Goal: Communication & Community: Participate in discussion

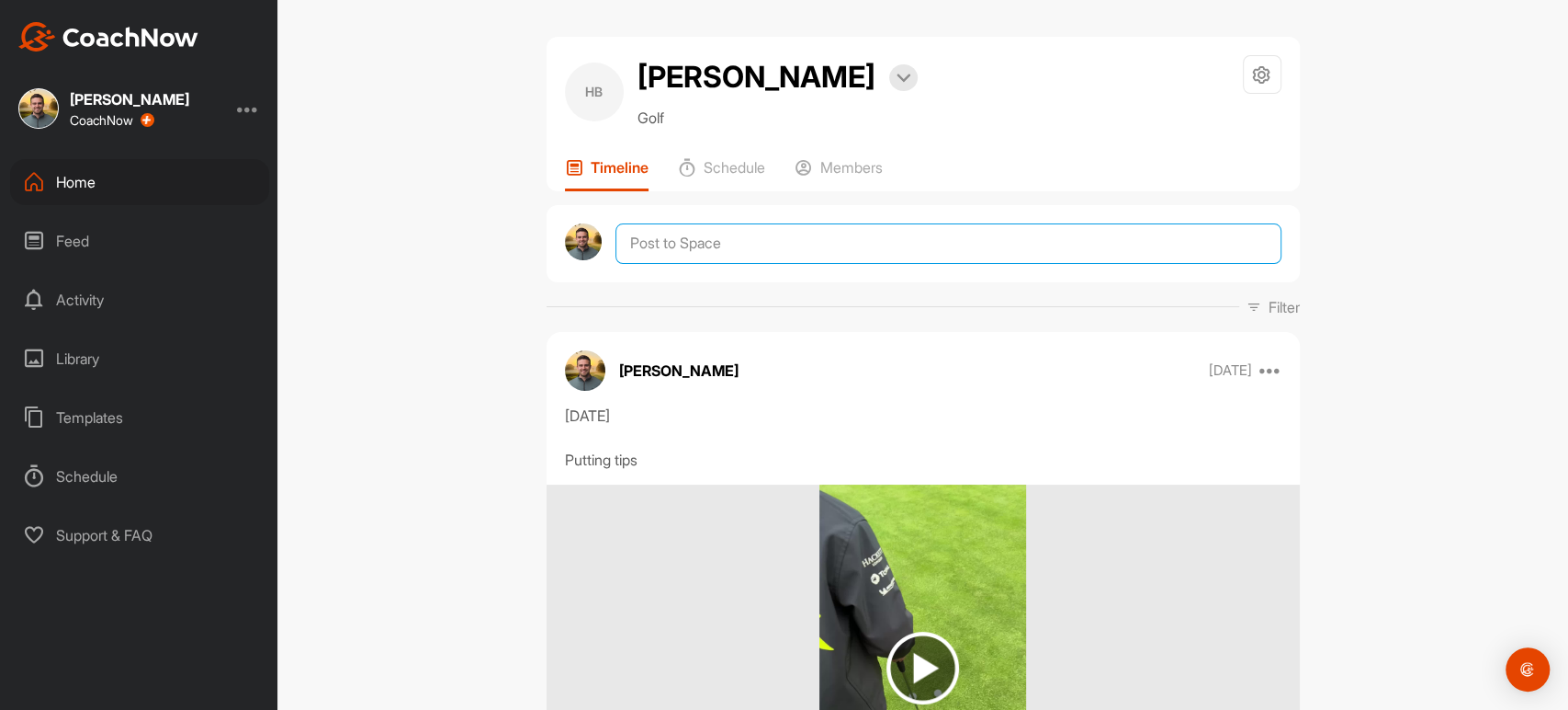
click at [742, 239] on textarea at bounding box center [948, 243] width 665 height 40
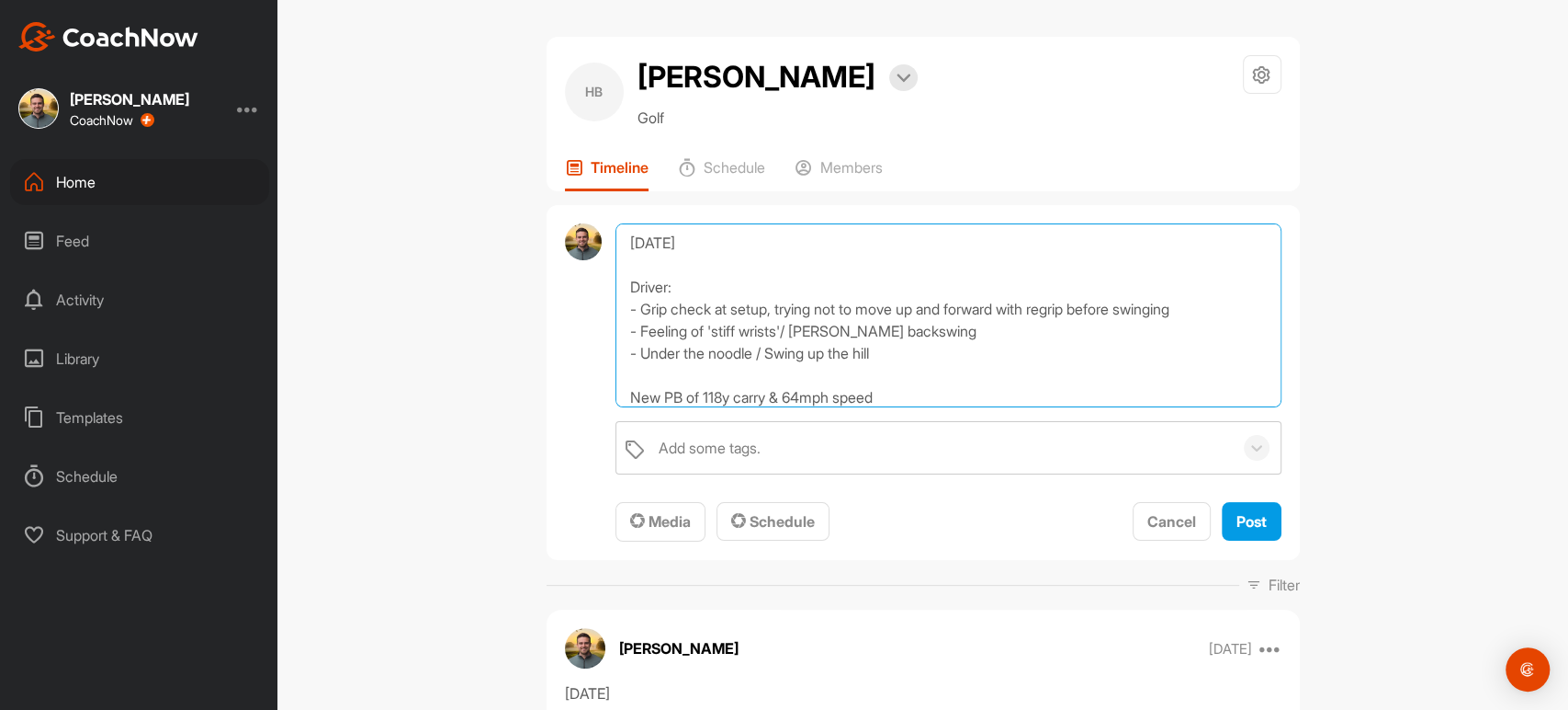
scroll to position [9, 0]
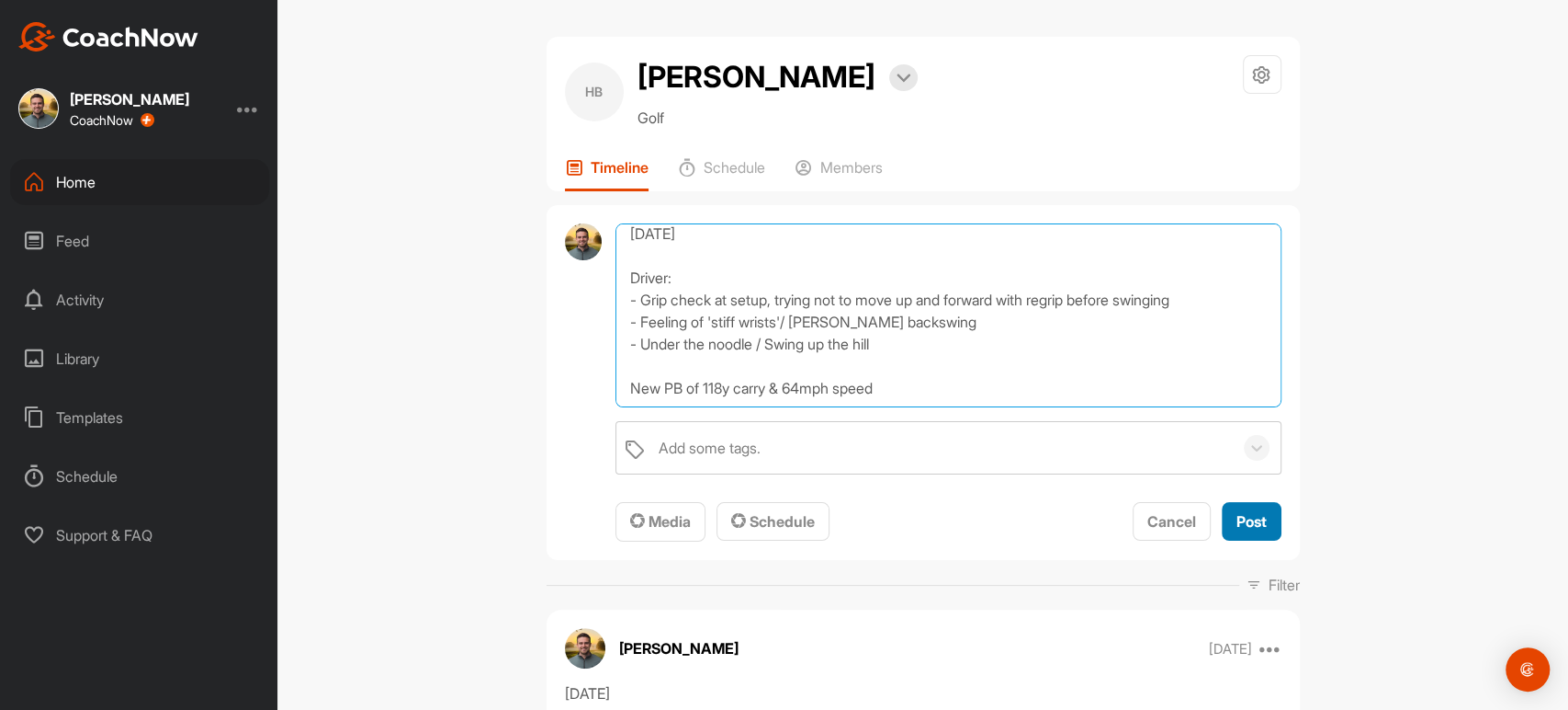
type textarea "[DATE] Driver: - Grip check at setup, trying not to move up and forward with re…"
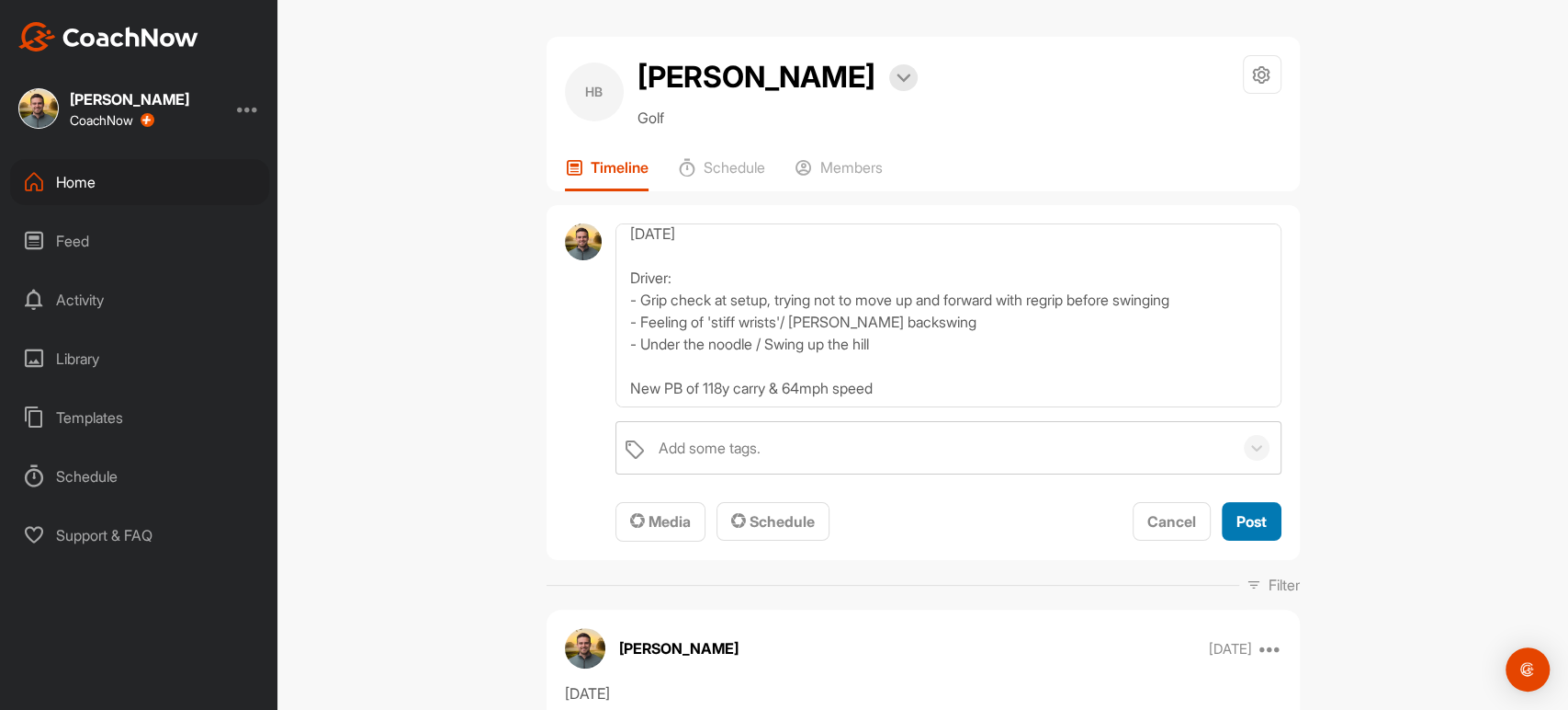
click at [1257, 529] on div "Post" at bounding box center [1251, 522] width 31 height 22
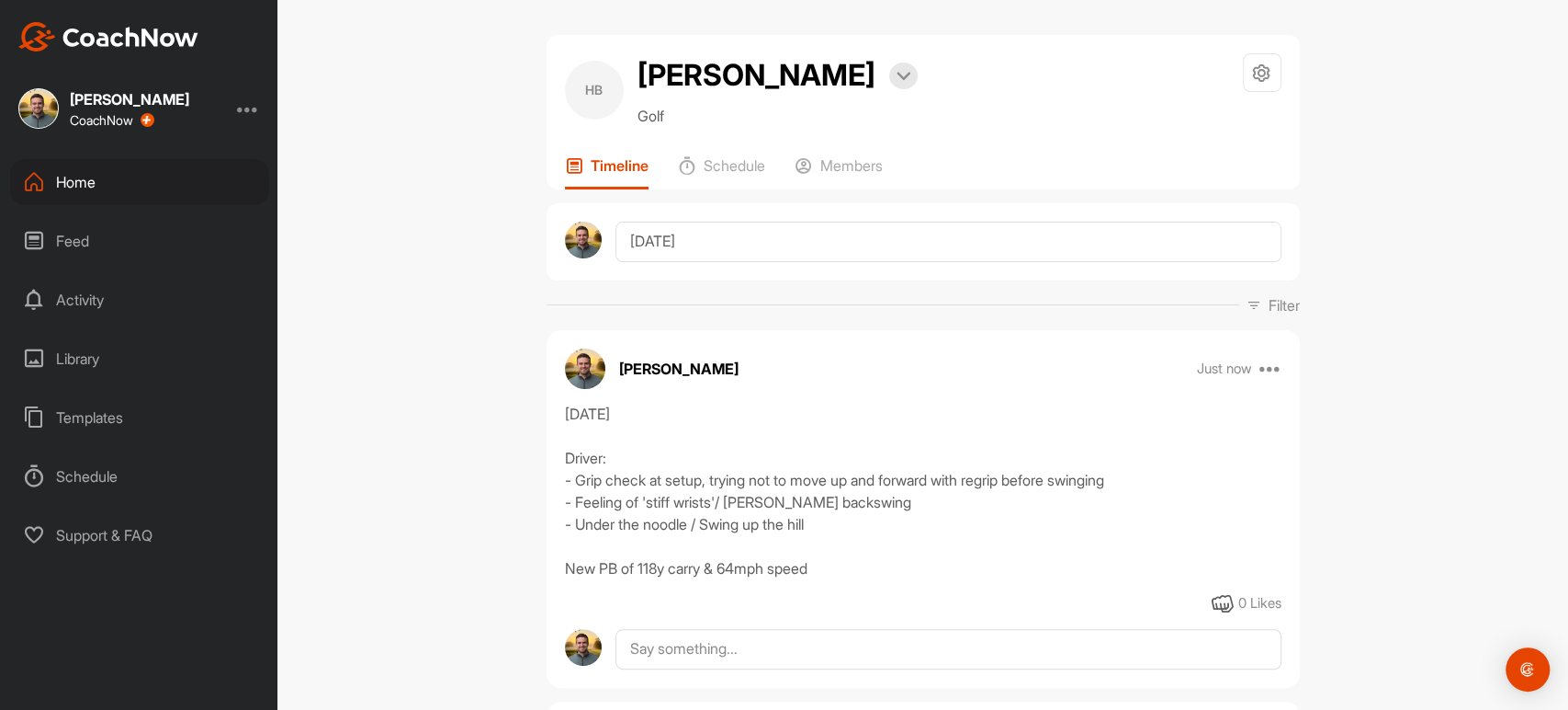
scroll to position [0, 0]
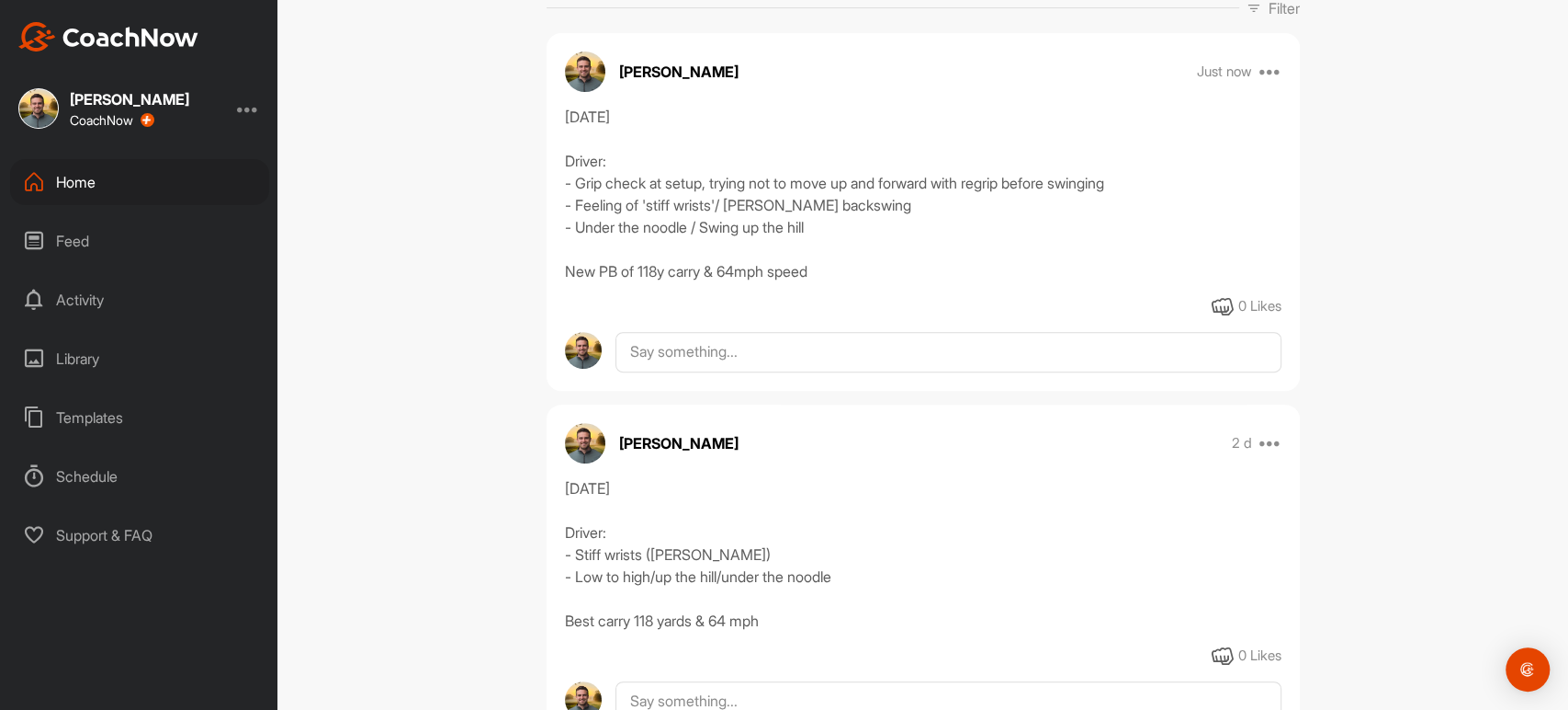
scroll to position [307, 0]
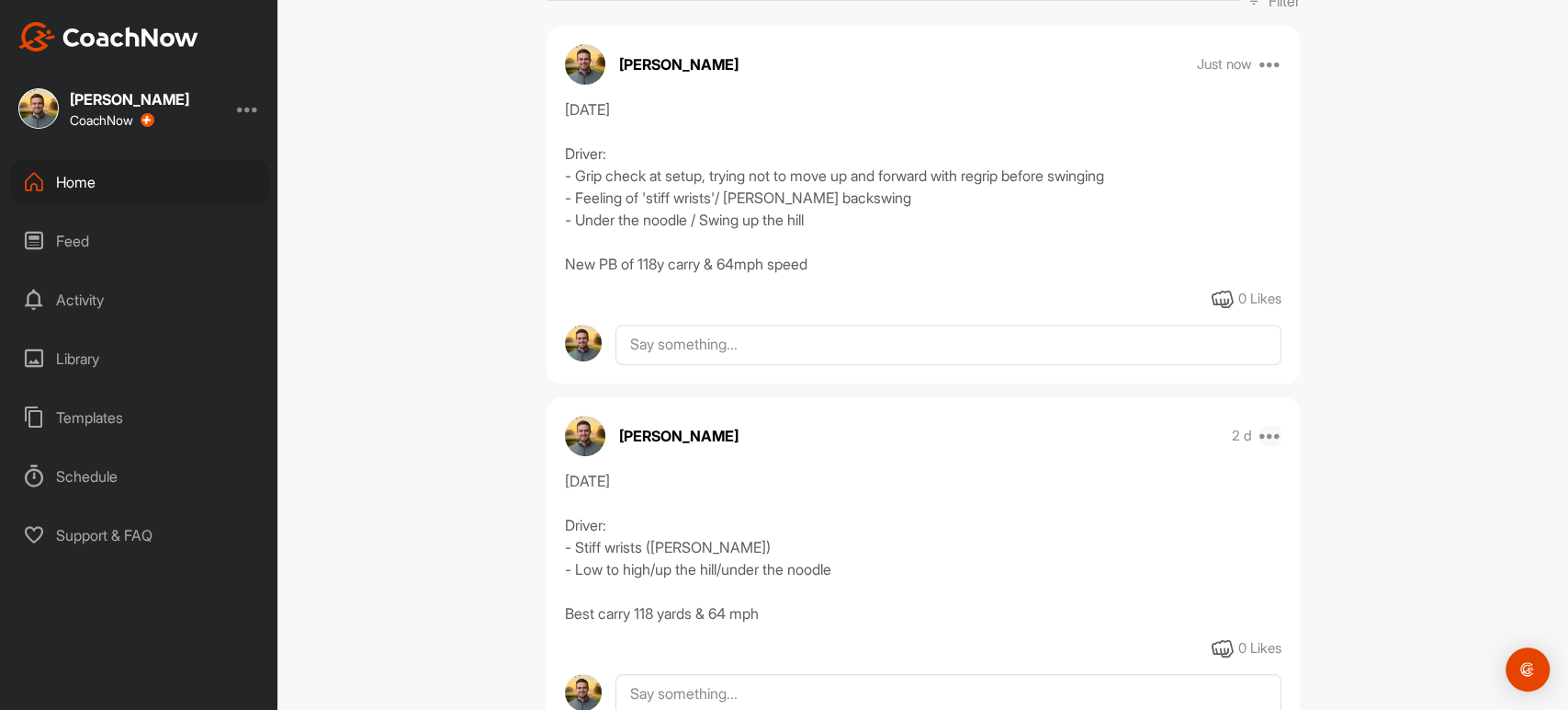
click at [1264, 430] on icon at bounding box center [1271, 436] width 22 height 22
click at [1129, 677] on button "Delete" at bounding box center [1157, 677] width 248 height 61
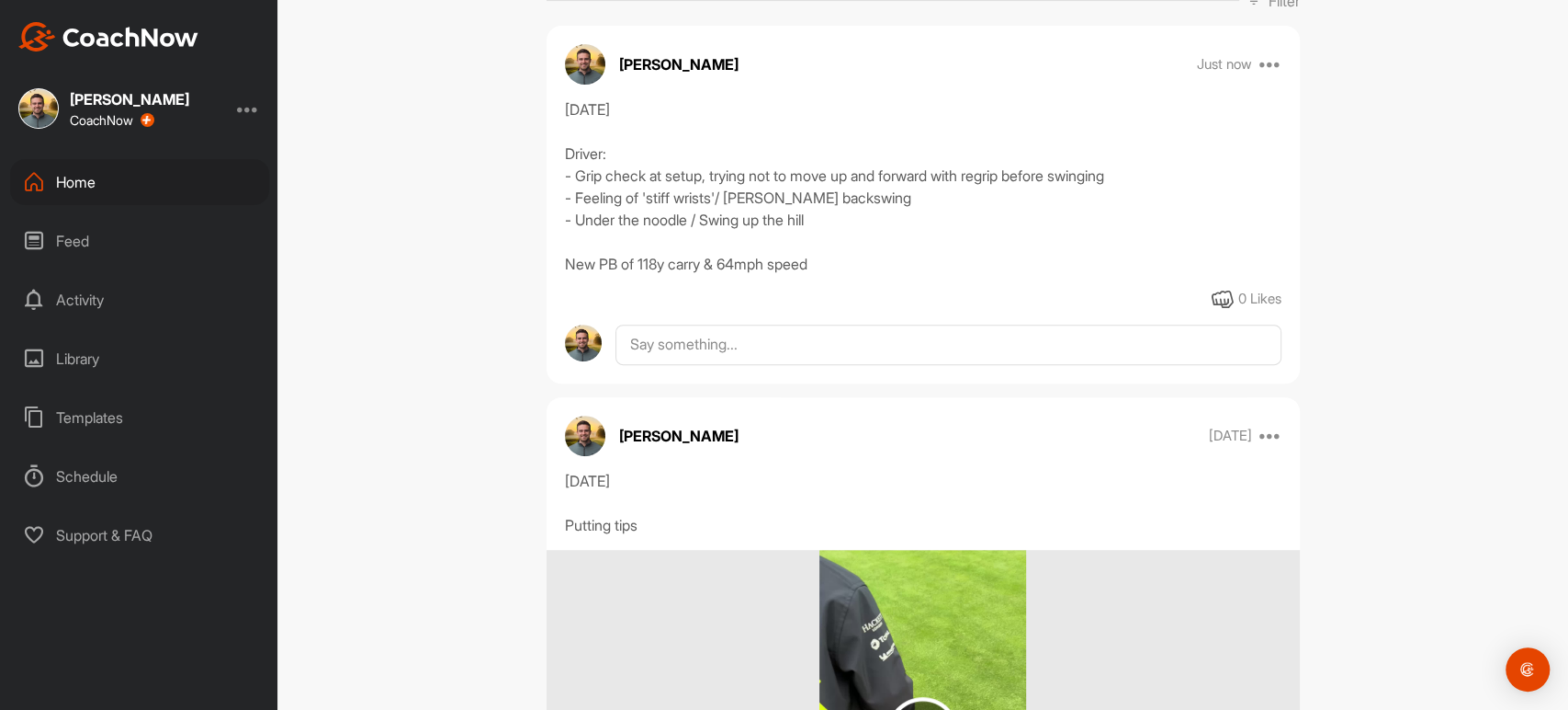
click at [116, 168] on div "Home" at bounding box center [140, 182] width 259 height 46
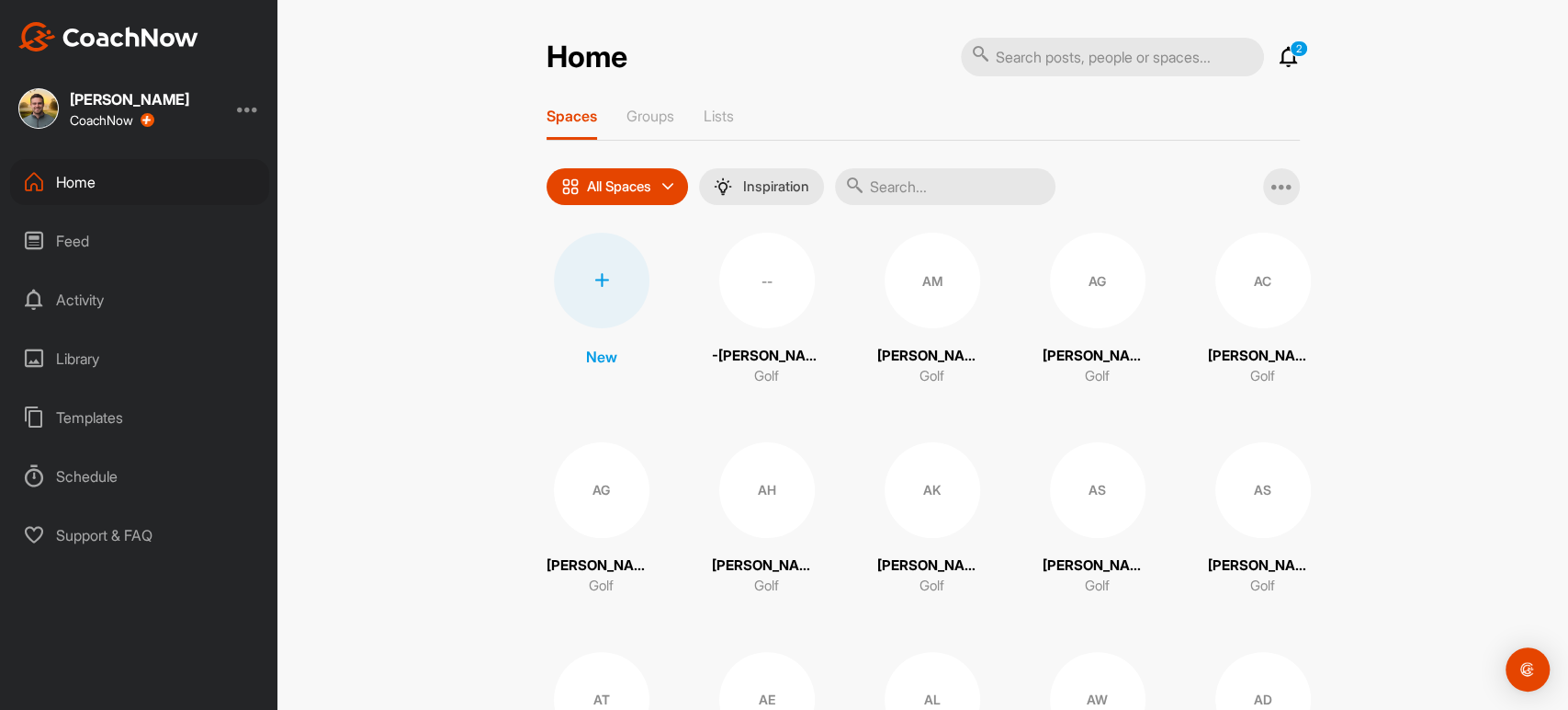
click at [1282, 57] on icon at bounding box center [1289, 57] width 22 height 22
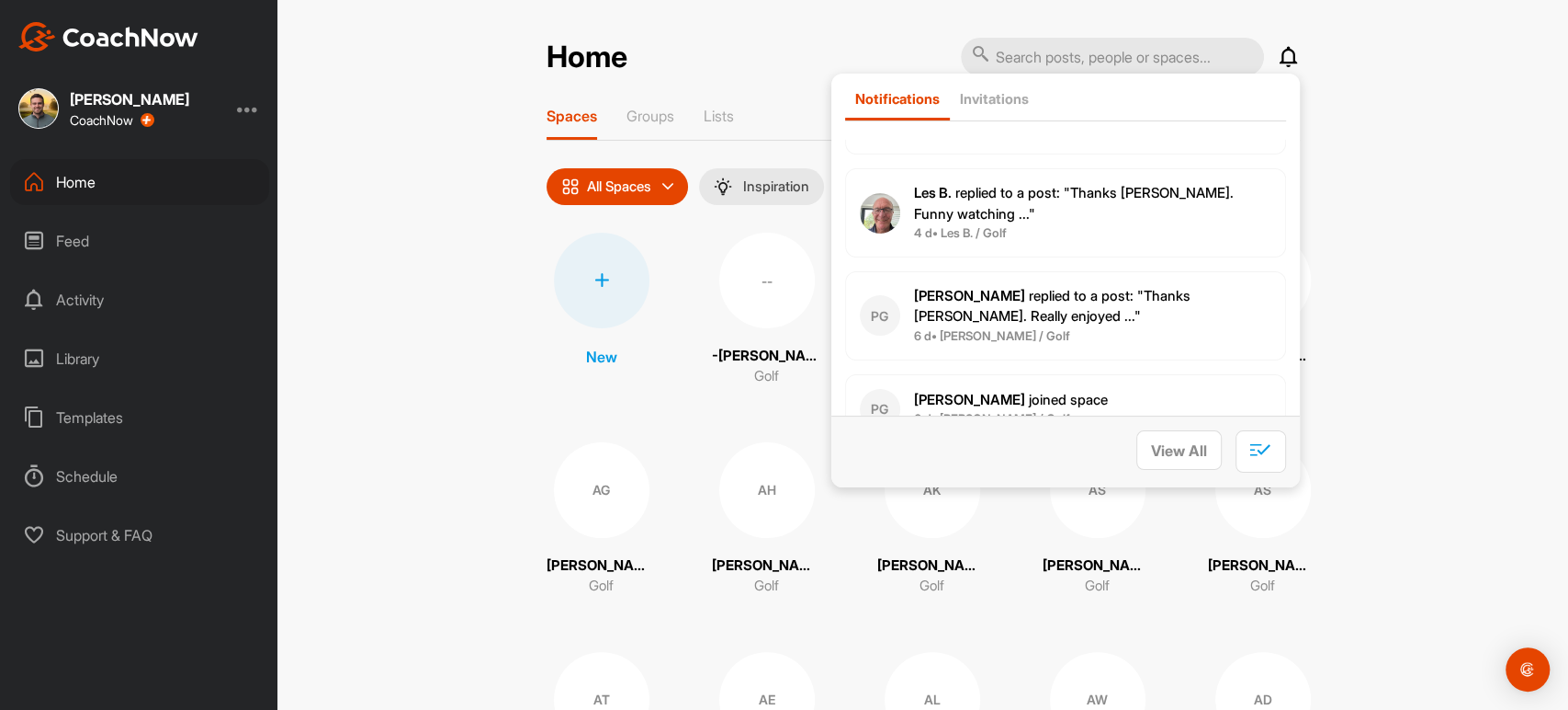
scroll to position [307, 0]
click at [1138, 298] on p "Phil G. replied to a post : "Thanks Tom. Really enjoyed ..."" at bounding box center [1093, 302] width 358 height 41
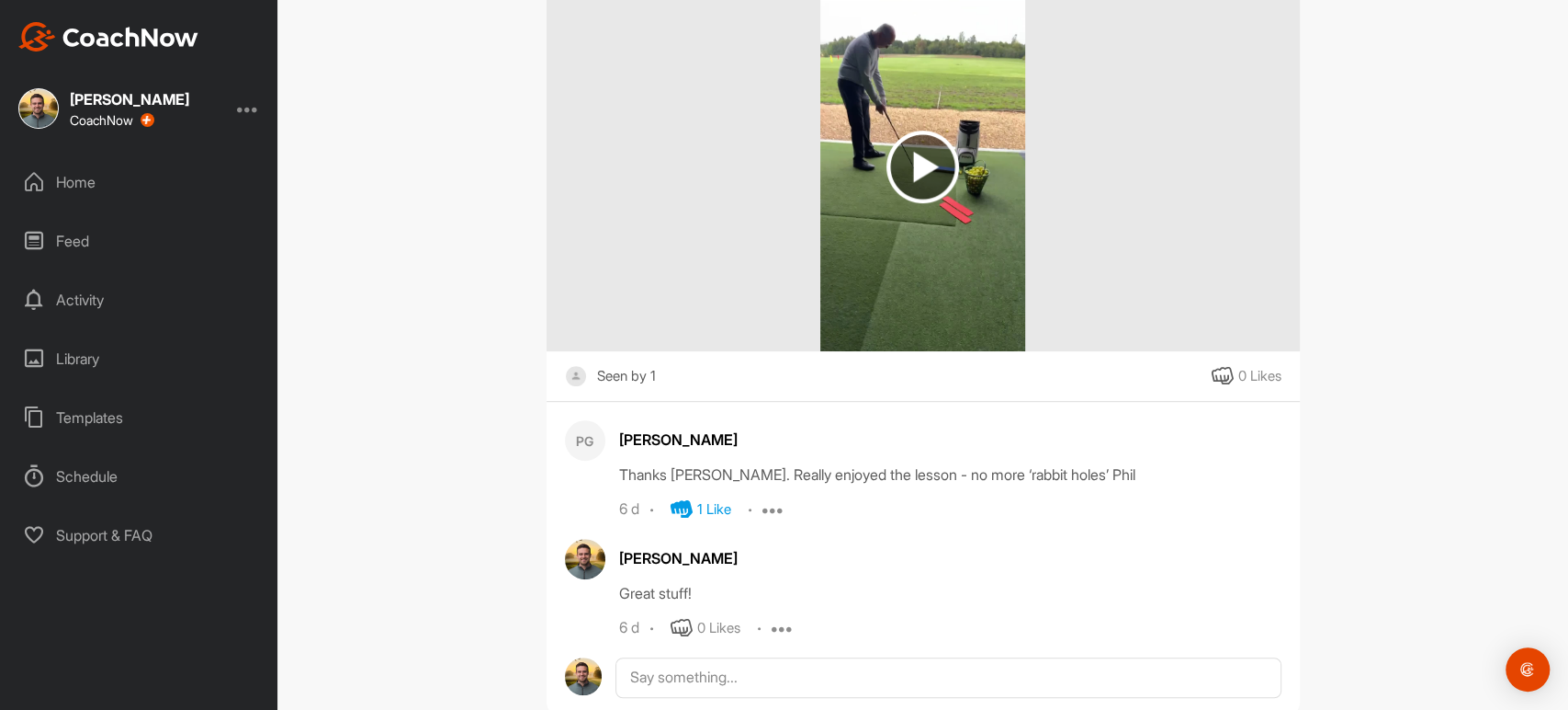
scroll to position [517, 0]
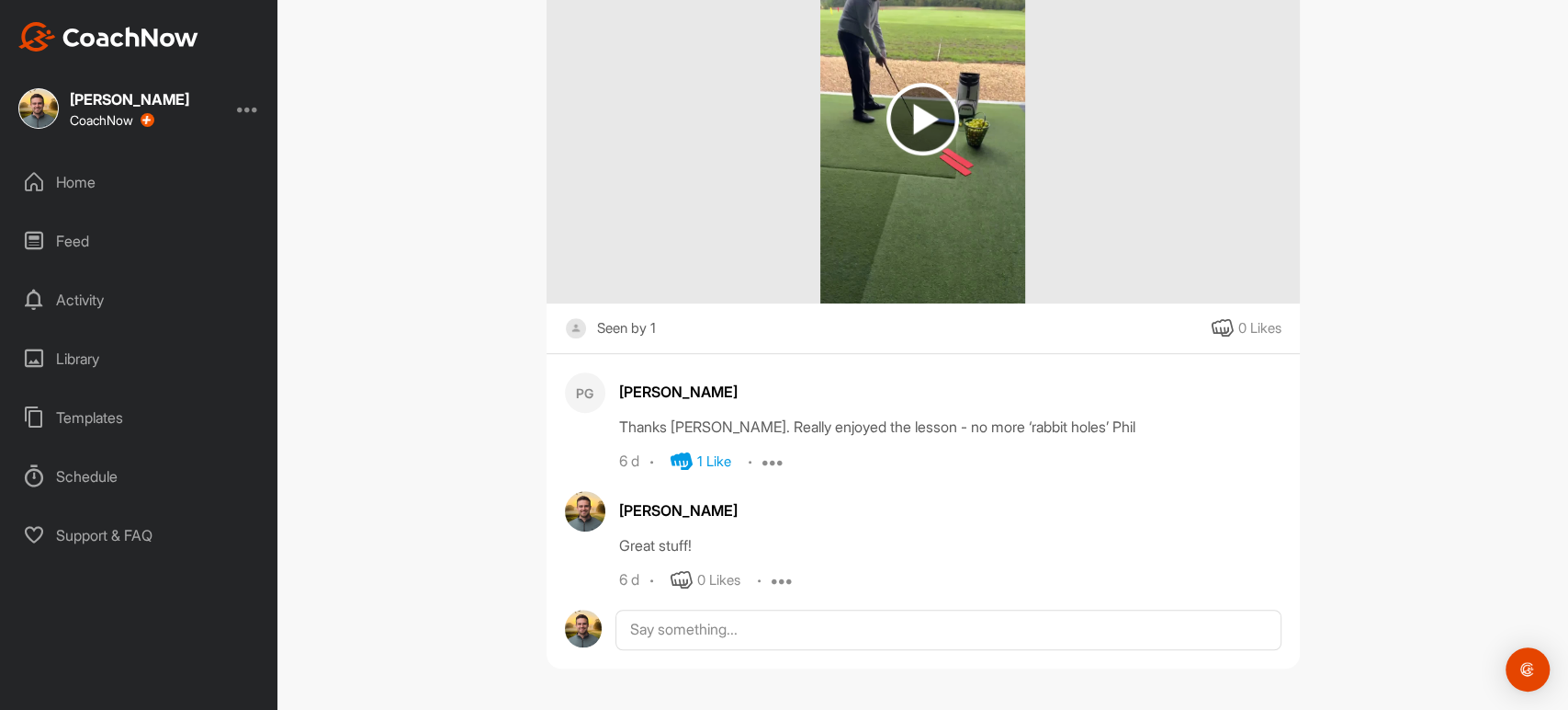
drag, startPoint x: 1454, startPoint y: 425, endPoint x: 1459, endPoint y: 412, distance: 13.9
click at [1454, 425] on div "PG Phil Griffiths Golf Go To Timeline Tom Huttunen 6 d Edit Edit Tags Delete 14…" at bounding box center [923, 355] width 1291 height 710
